Goal: Information Seeking & Learning: Learn about a topic

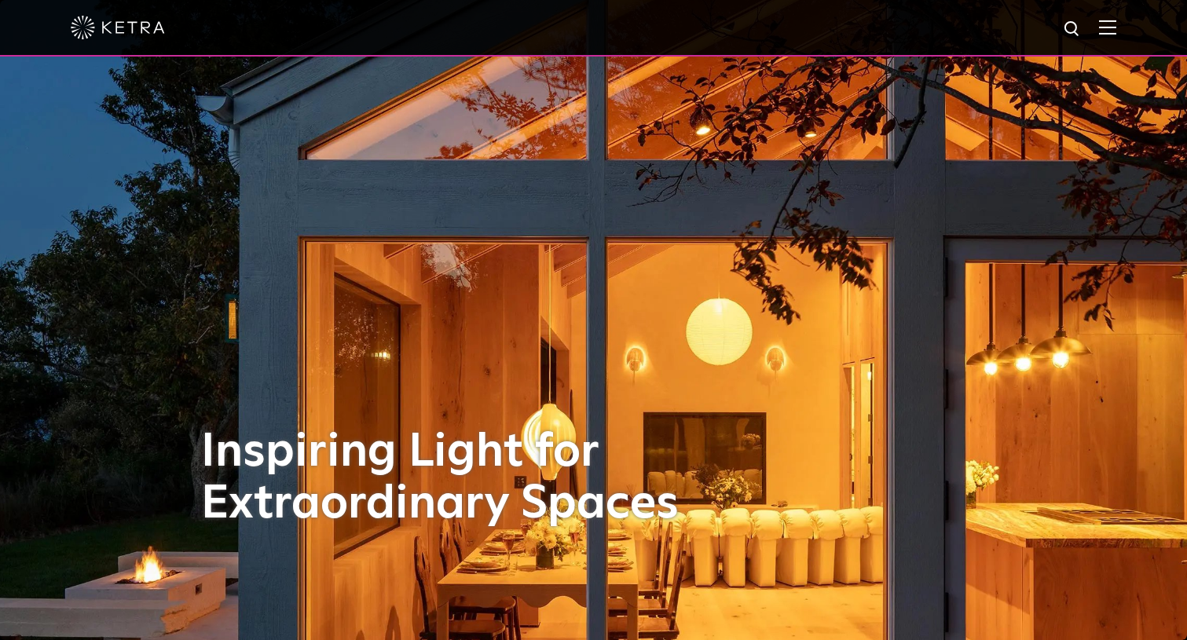
click at [1103, 25] on img at bounding box center [1107, 27] width 17 height 15
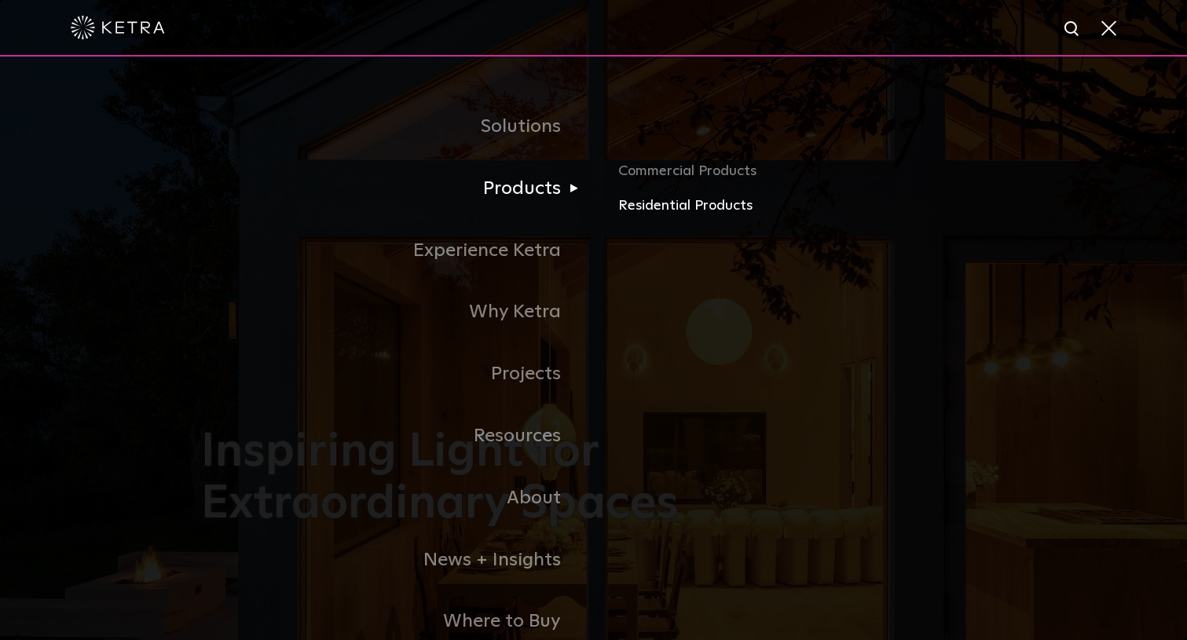
click at [659, 203] on link "Residential Products" at bounding box center [802, 206] width 368 height 23
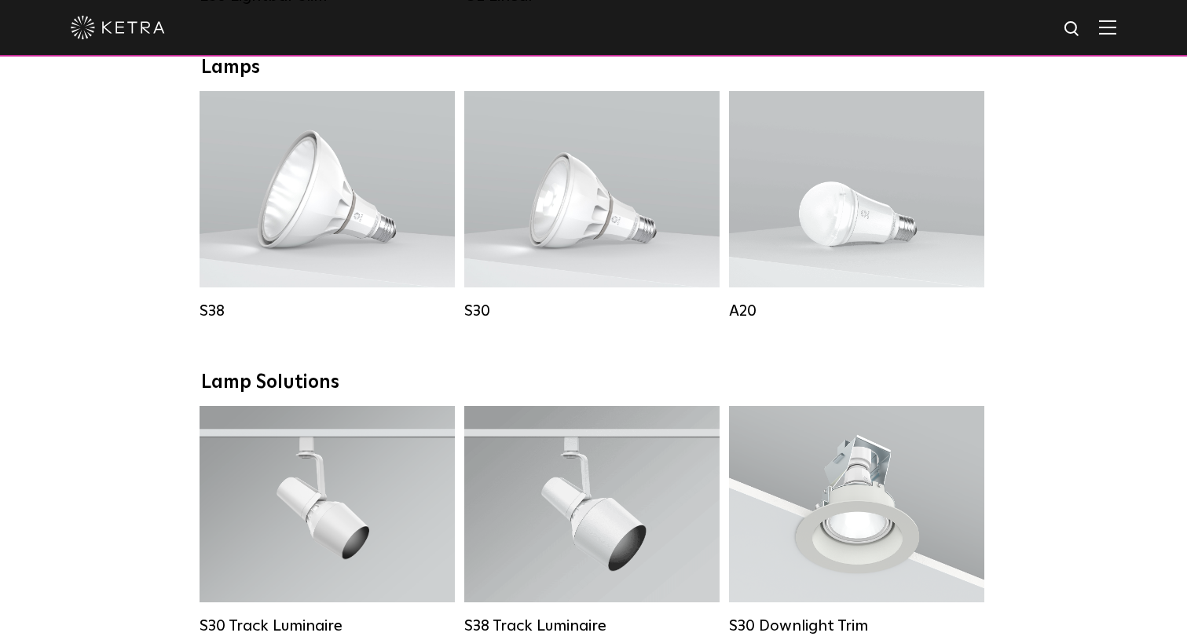
scroll to position [887, 0]
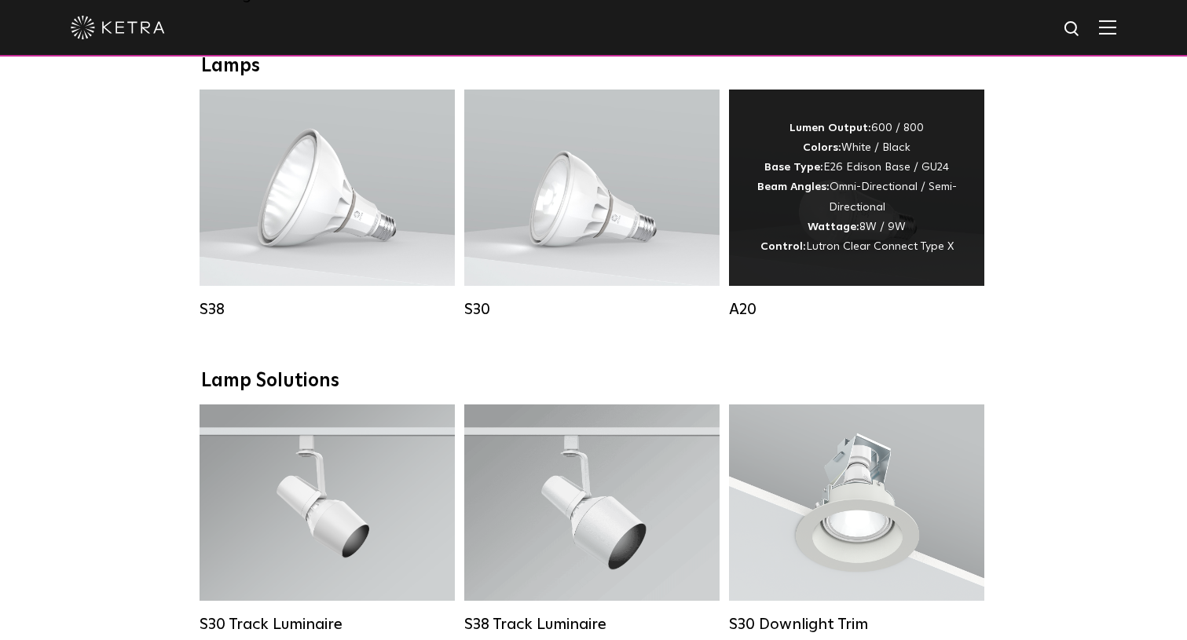
click at [916, 204] on div "Lumen Output: 600 / 800 Colors: White / Black Base Type: E26 Edison Base / GU24…" at bounding box center [856, 188] width 208 height 138
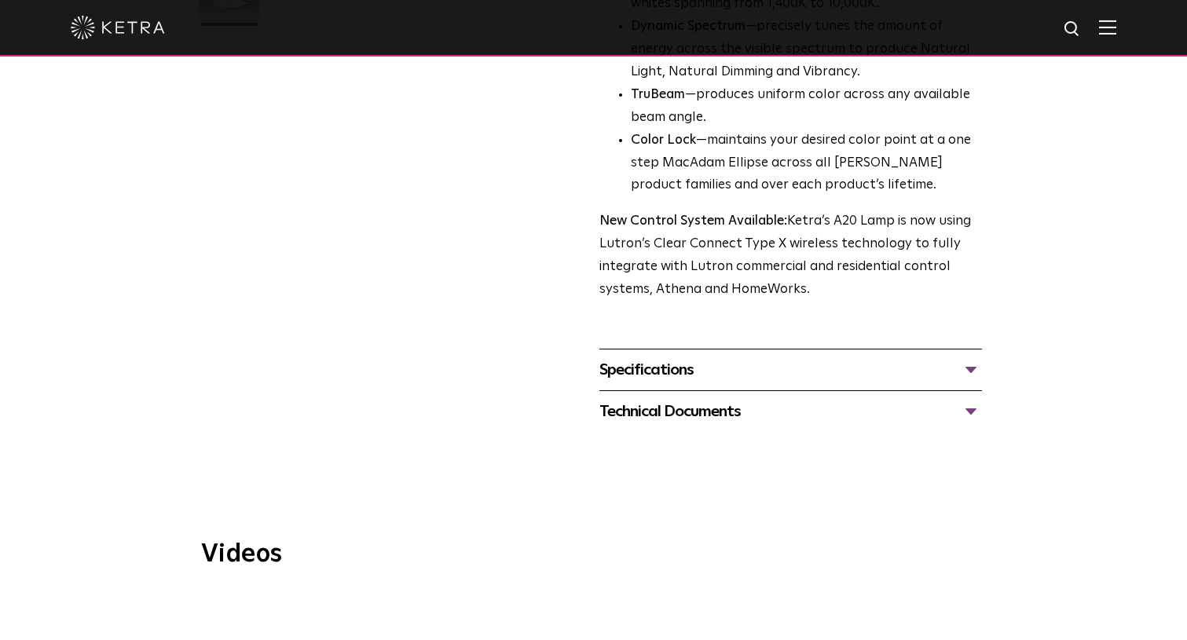
scroll to position [554, 0]
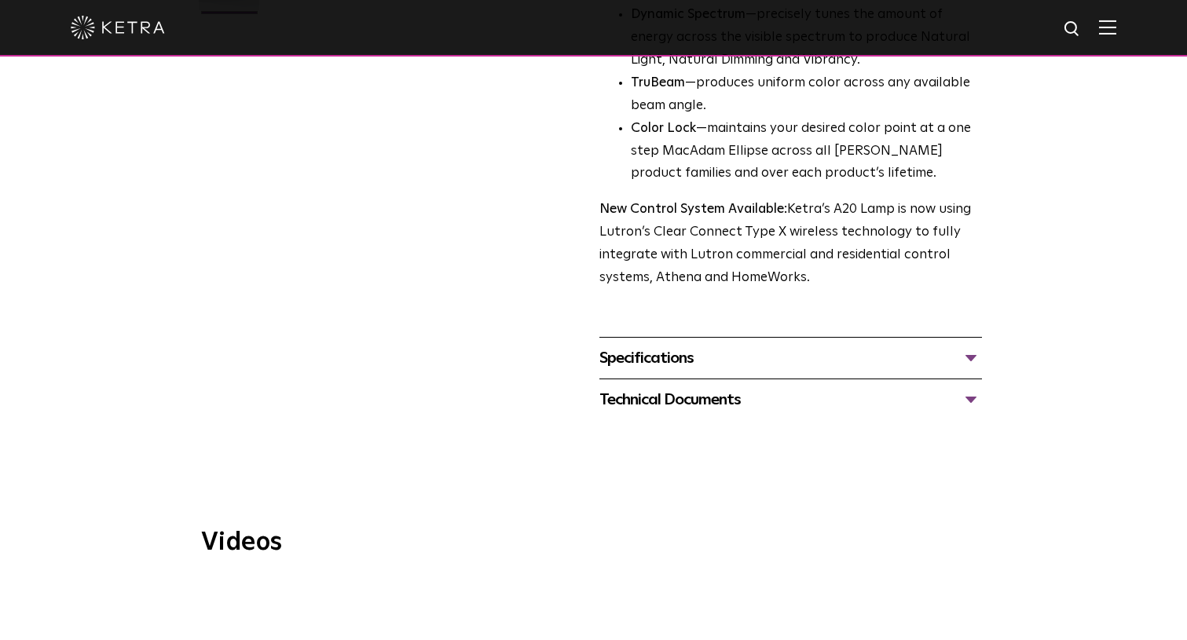
click at [666, 346] on div "Specifications" at bounding box center [790, 358] width 382 height 25
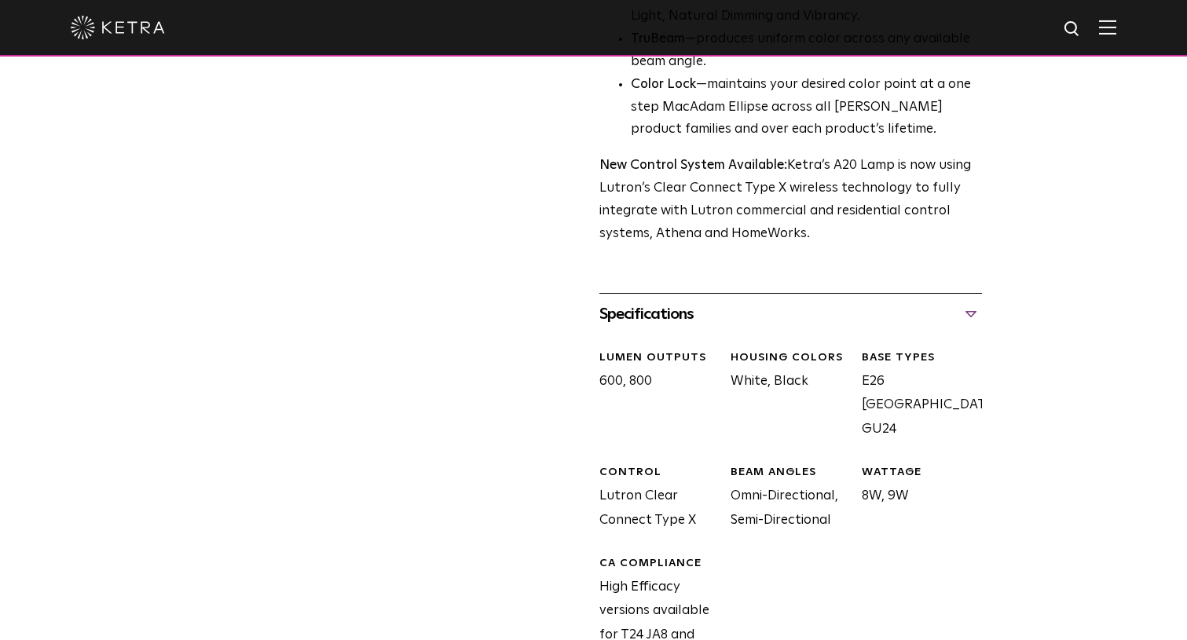
scroll to position [612, 0]
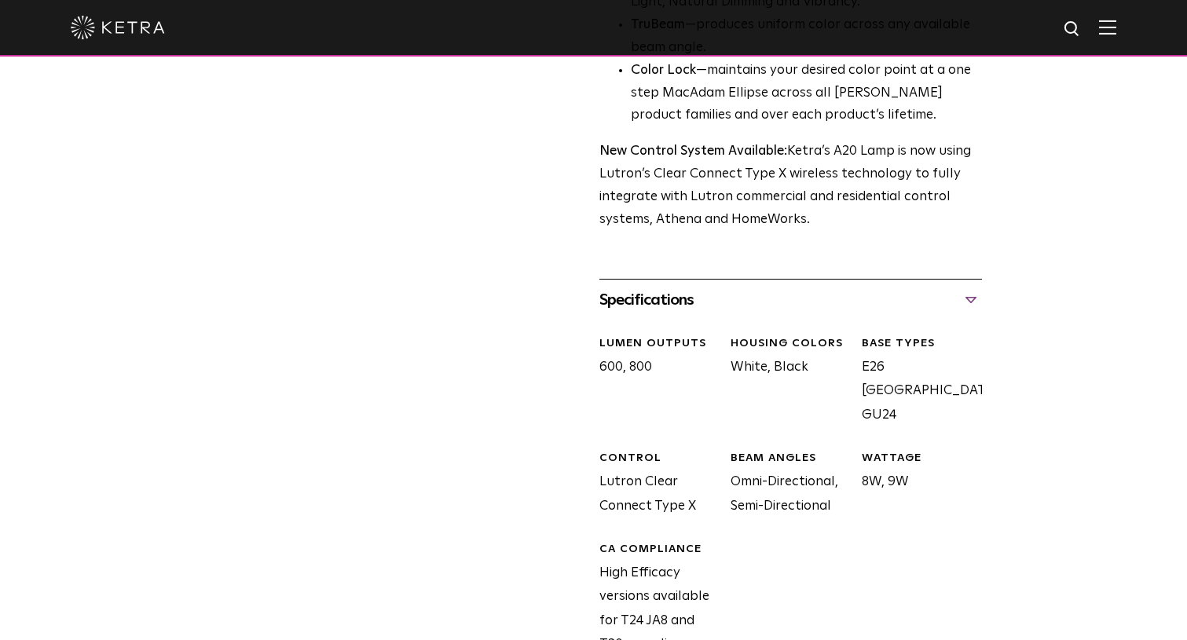
drag, startPoint x: 863, startPoint y: 324, endPoint x: 898, endPoint y: 347, distance: 41.8
click at [898, 347] on div "BASE TYPES E26 Edison Base, GU24" at bounding box center [915, 381] width 131 height 91
copy div "E26 Edison Base, GU24"
click at [279, 31] on div at bounding box center [593, 27] width 1045 height 55
